Goal: Navigation & Orientation: Find specific page/section

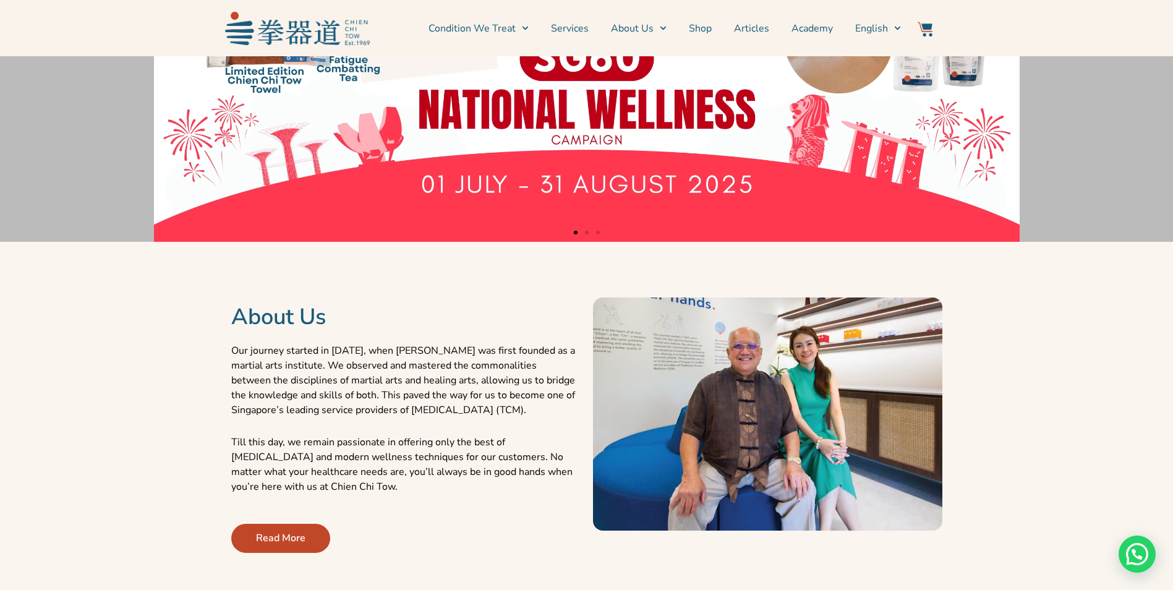
scroll to position [495, 0]
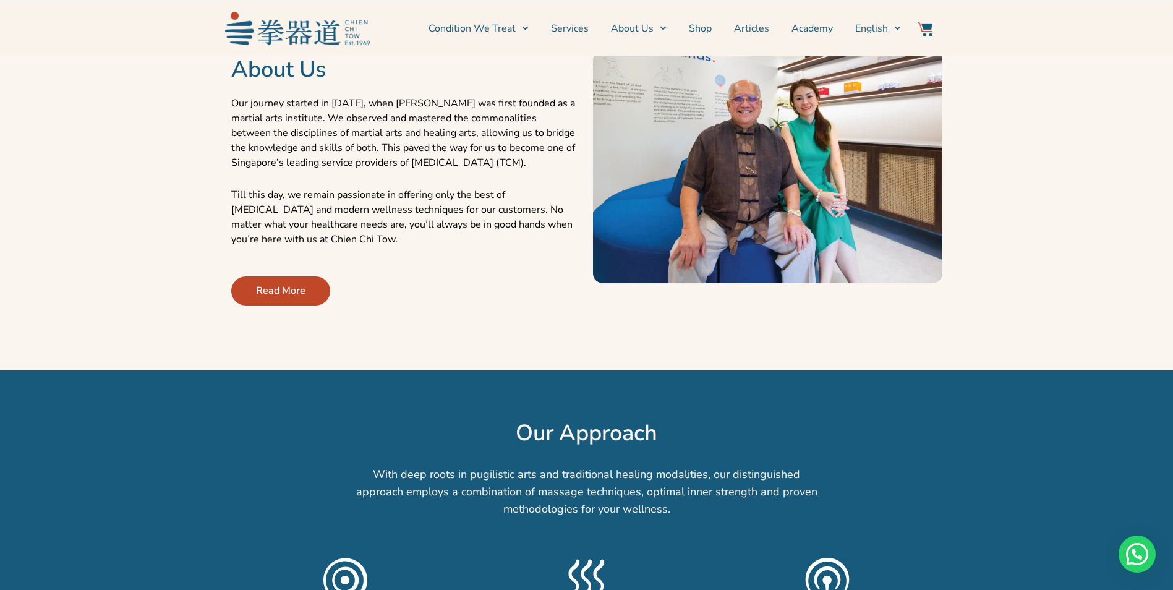
click at [283, 289] on span "Read More" at bounding box center [280, 290] width 49 height 15
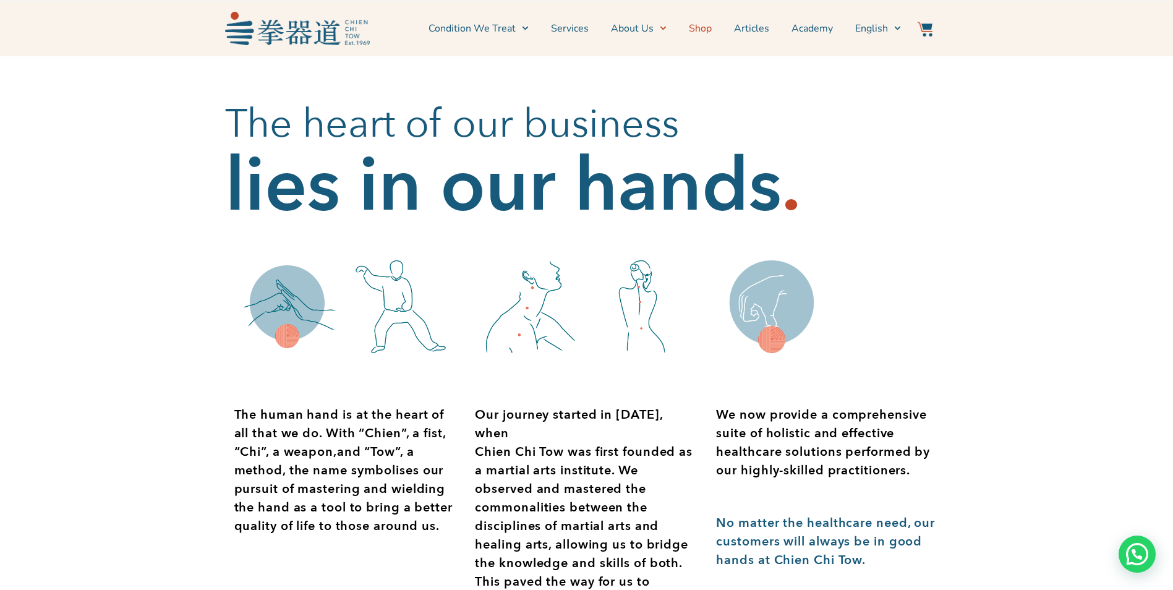
click at [695, 27] on link "Shop" at bounding box center [700, 28] width 23 height 31
click at [701, 30] on link "Shop" at bounding box center [700, 28] width 23 height 31
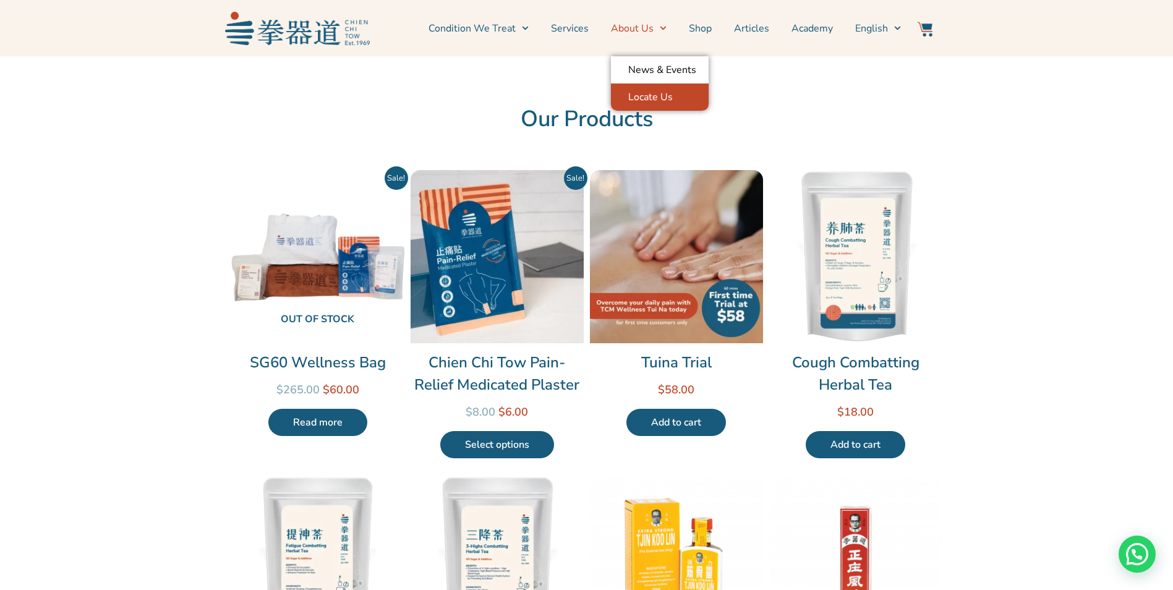
click at [665, 95] on link "Locate Us" at bounding box center [660, 96] width 98 height 27
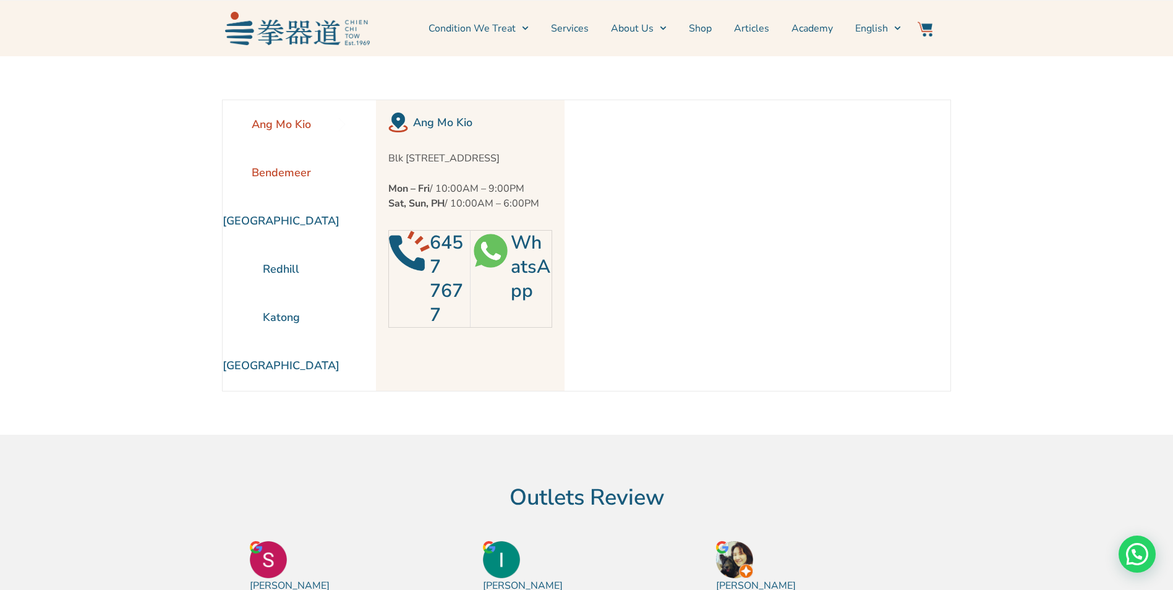
click at [278, 167] on li "Bendemeer" at bounding box center [281, 172] width 117 height 48
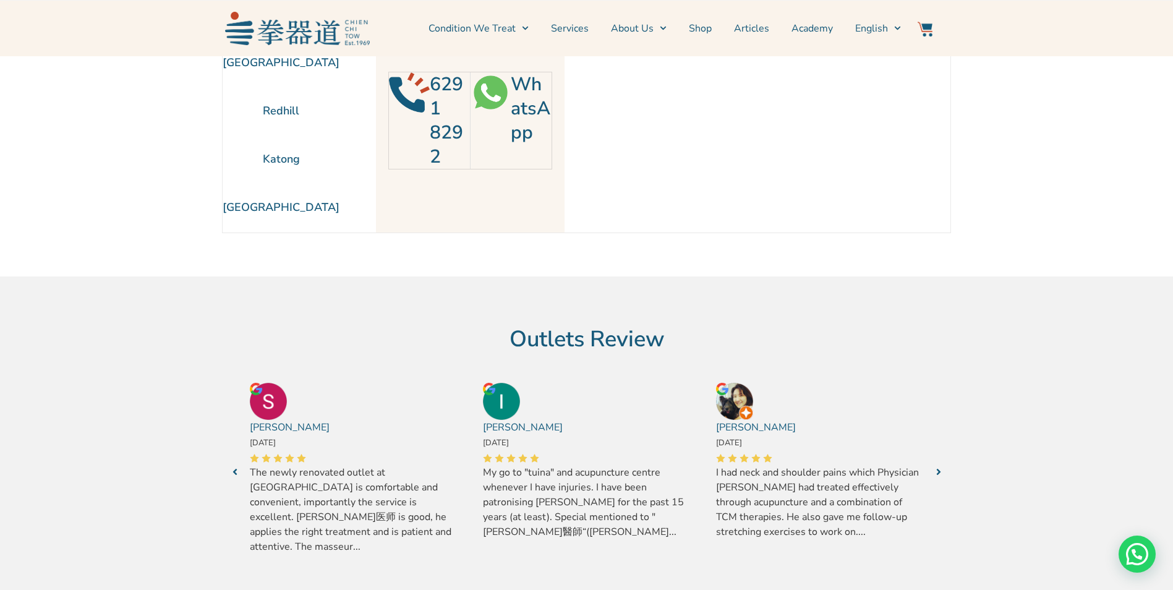
scroll to position [247, 0]
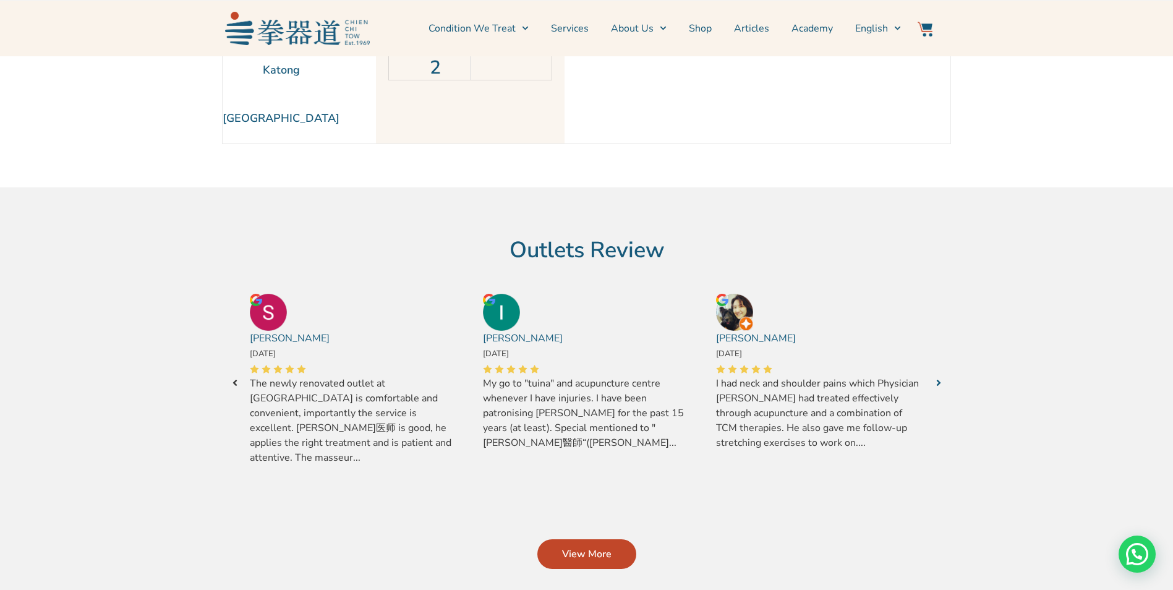
click at [235, 378] on icon "Next" at bounding box center [235, 383] width 5 height 10
click at [230, 376] on link "Next" at bounding box center [235, 383] width 20 height 20
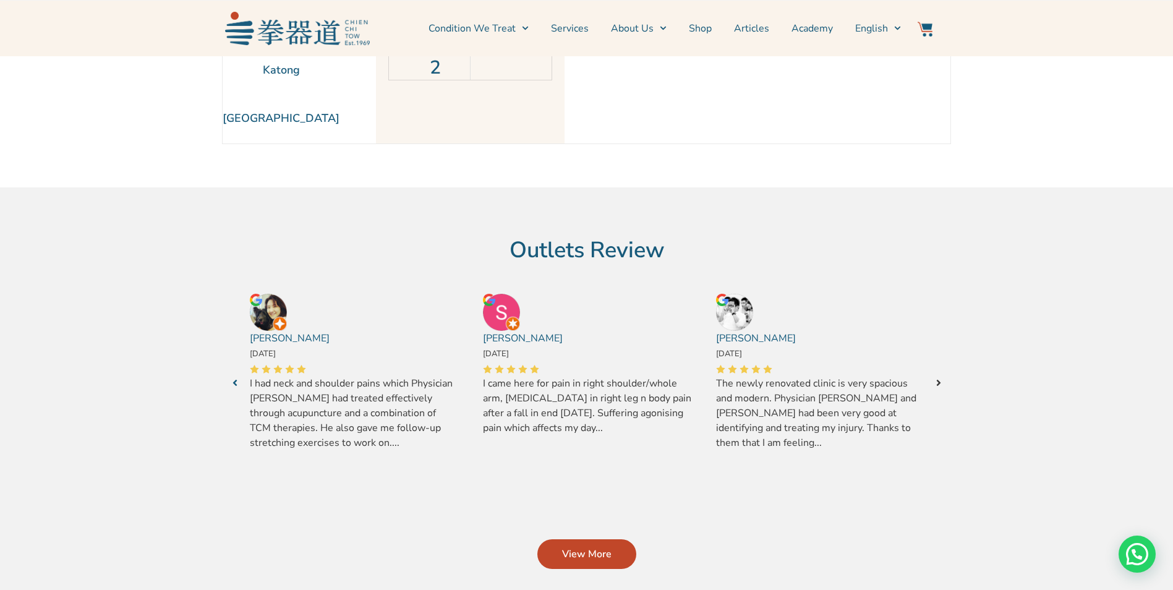
click at [936, 378] on icon "Next" at bounding box center [938, 383] width 5 height 10
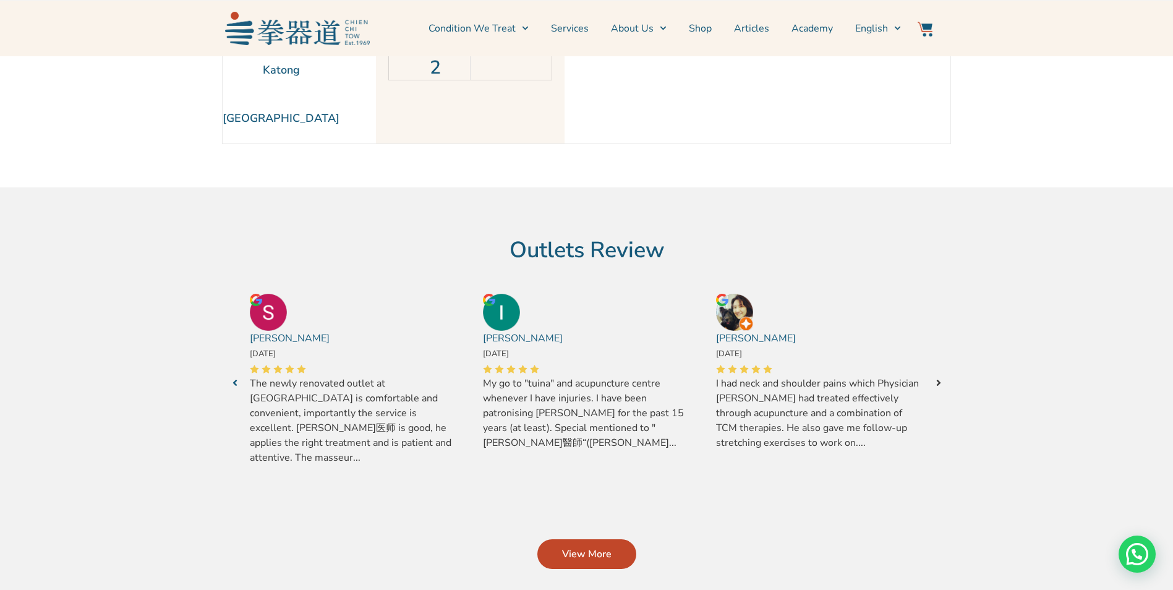
click at [936, 378] on icon "Next" at bounding box center [938, 383] width 5 height 10
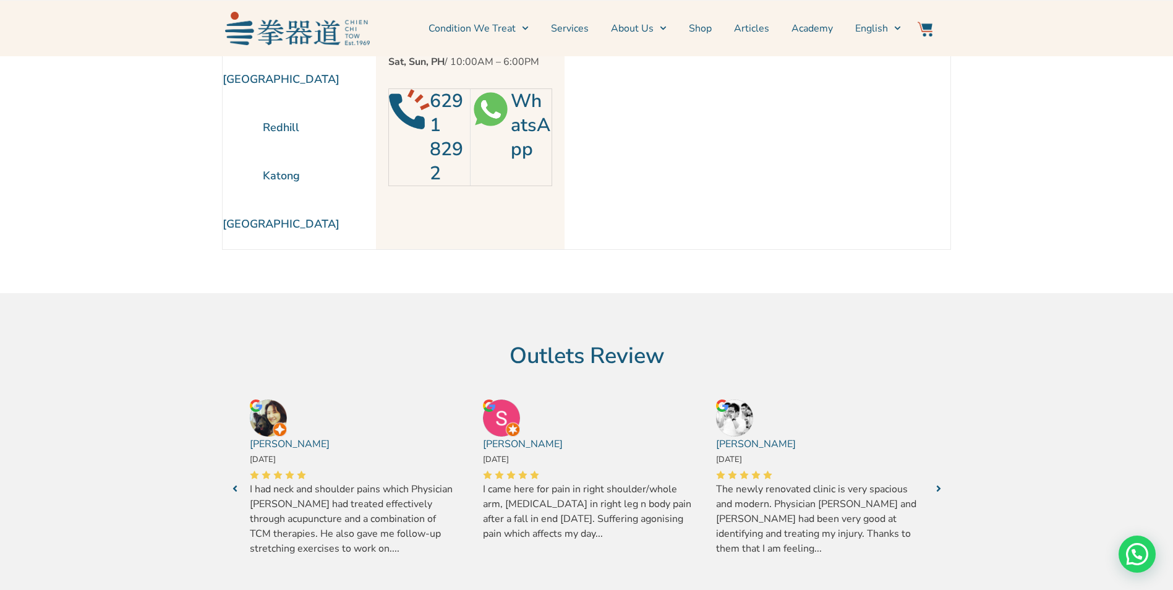
scroll to position [0, 0]
